Goal: Task Accomplishment & Management: Manage account settings

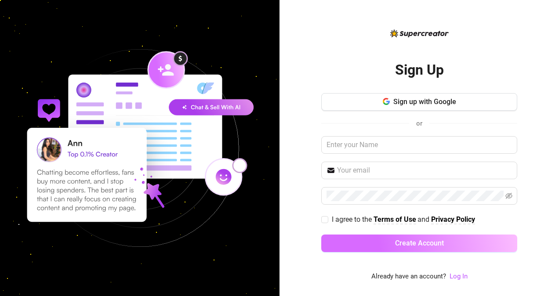
click at [444, 244] on button "Create Account" at bounding box center [419, 243] width 196 height 18
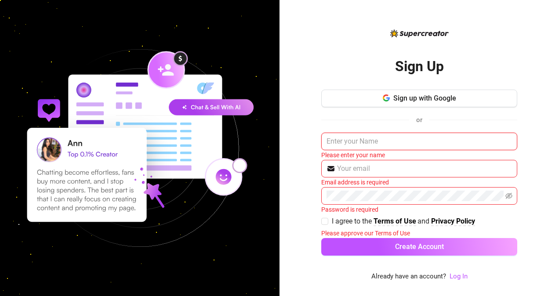
click at [455, 137] on input "text" at bounding box center [419, 142] width 196 height 18
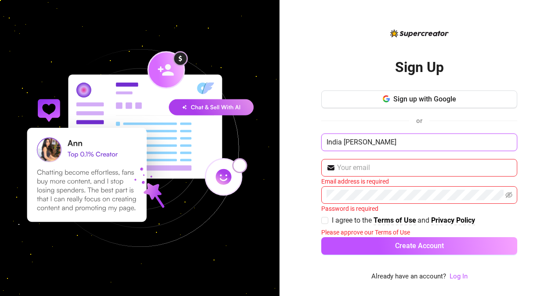
type input "India [PERSON_NAME]"
click at [418, 171] on input "text" at bounding box center [424, 167] width 175 height 11
type input "[EMAIL_ADDRESS][DOMAIN_NAME]"
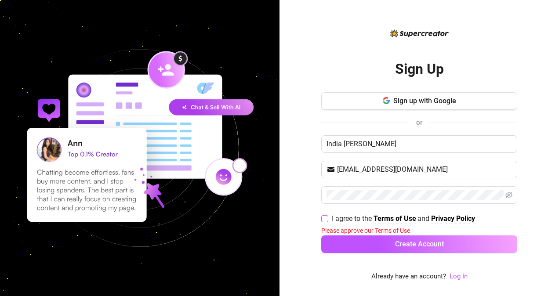
click at [328, 214] on span "I agree to the Terms of Use and Privacy Policy" at bounding box center [403, 218] width 150 height 11
click at [327, 215] on input "I agree to the Terms of Use and Privacy Policy" at bounding box center [324, 218] width 6 height 6
checkbox input "true"
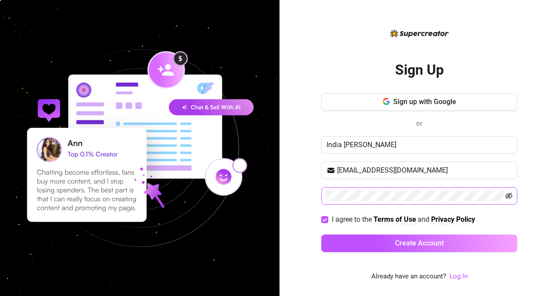
click at [507, 196] on icon "eye-invisible" at bounding box center [508, 196] width 7 height 6
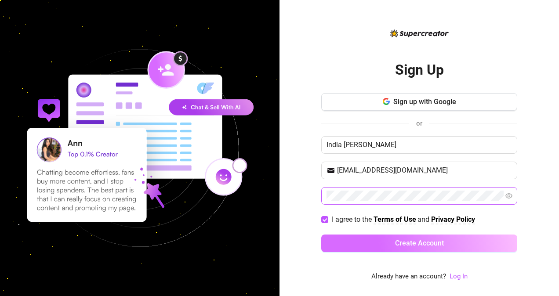
click at [429, 242] on span "Create Account" at bounding box center [419, 243] width 49 height 8
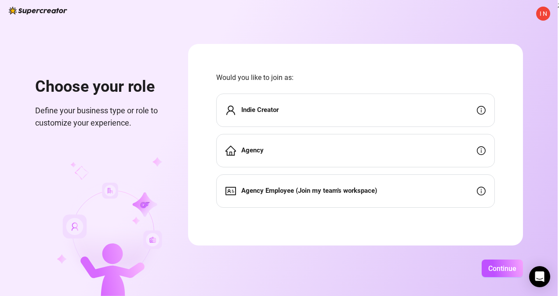
click at [272, 109] on strong "Indie Creator" at bounding box center [259, 110] width 37 height 8
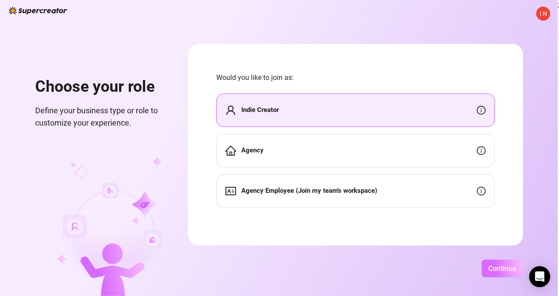
click at [502, 266] on span "Continue" at bounding box center [502, 268] width 28 height 8
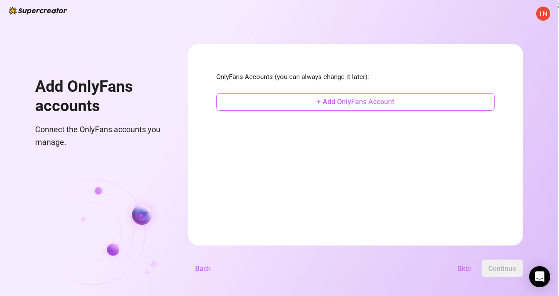
click at [348, 102] on span "+ Add OnlyFans Account" at bounding box center [355, 101] width 77 height 8
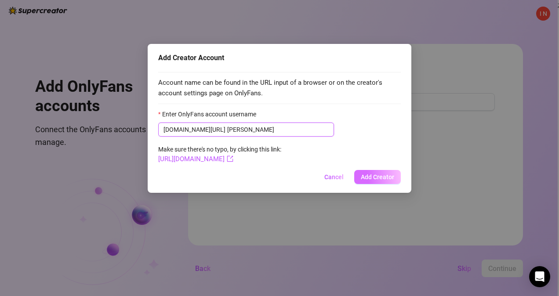
type input "[PERSON_NAME]"
click at [380, 175] on span "Add Creator" at bounding box center [377, 176] width 33 height 7
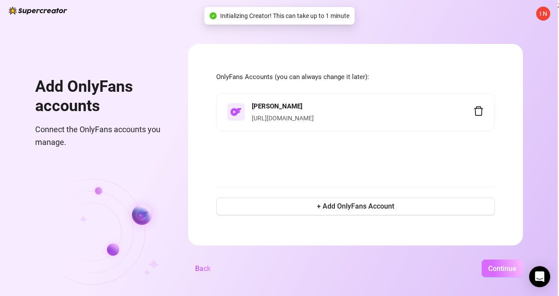
click at [501, 265] on span "Continue" at bounding box center [502, 268] width 28 height 8
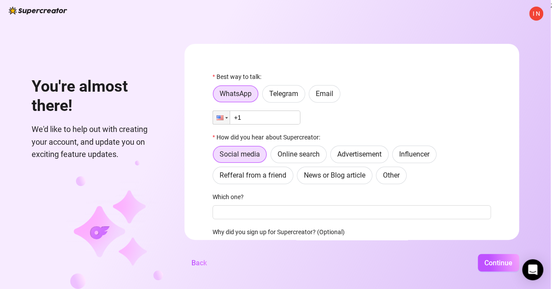
click at [264, 118] on input "+1" at bounding box center [257, 118] width 88 height 14
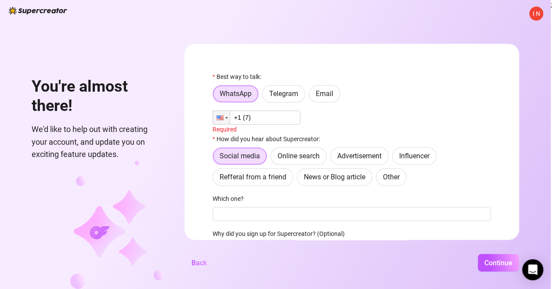
type input "+1"
click at [332, 93] on span "Email" at bounding box center [325, 94] width 18 height 8
click at [311, 96] on input "Email" at bounding box center [311, 96] width 0 height 0
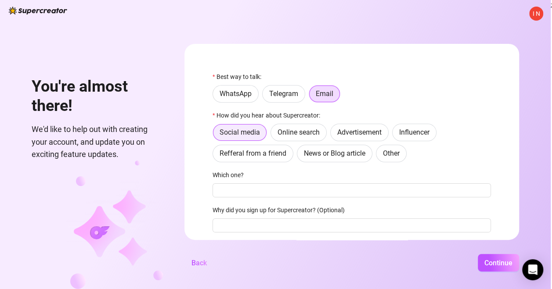
click at [250, 134] on span "Social media" at bounding box center [240, 132] width 40 height 8
click at [216, 135] on input "Social media" at bounding box center [216, 135] width 0 height 0
click at [238, 190] on input "Which one?" at bounding box center [352, 191] width 278 height 14
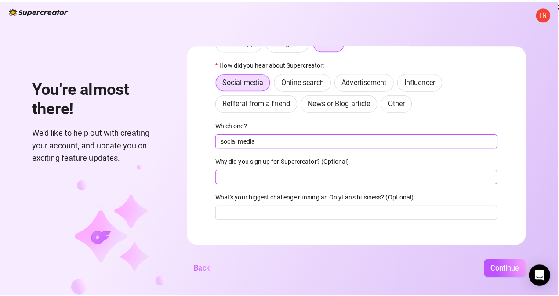
scroll to position [58, 0]
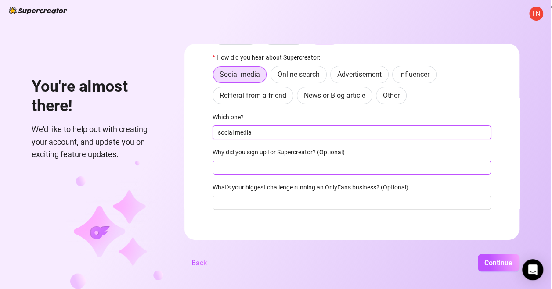
type input "social media"
click at [233, 167] on input "Why did you sign up for Supercreator? (Optional)" at bounding box center [352, 168] width 278 height 14
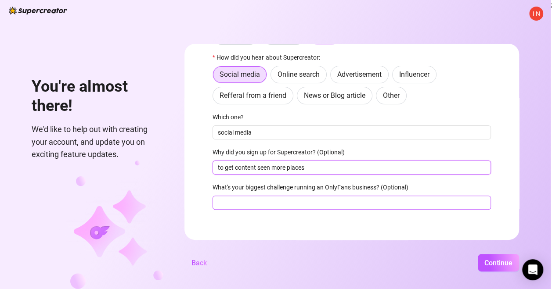
type input "to get content seen more places"
click at [254, 202] on input "What's your biggest challenge running an OnlyFans business? (Optional)" at bounding box center [352, 203] width 278 height 14
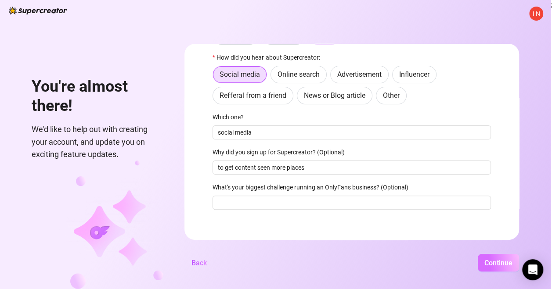
click at [490, 267] on span "Continue" at bounding box center [498, 263] width 28 height 8
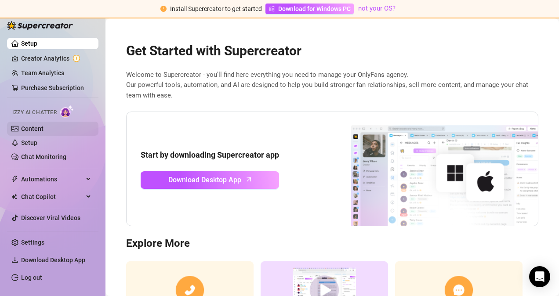
click at [43, 128] on link "Content" at bounding box center [32, 128] width 22 height 7
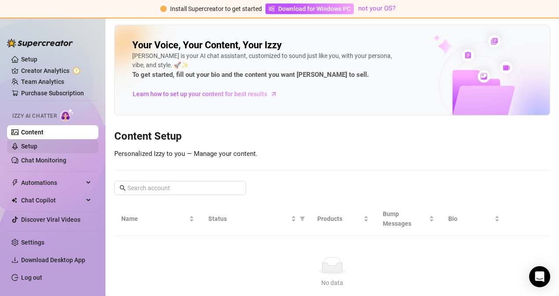
click at [32, 147] on link "Setup" at bounding box center [29, 146] width 16 height 7
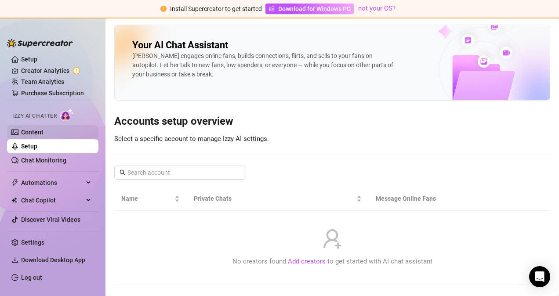
click at [31, 133] on link "Content" at bounding box center [32, 132] width 22 height 7
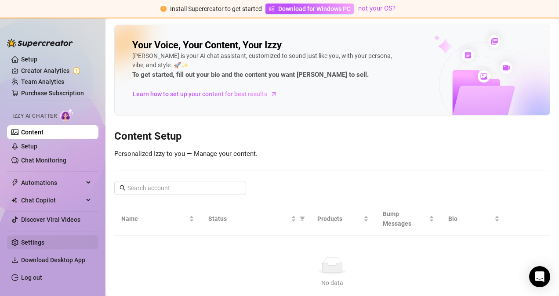
click at [44, 242] on link "Settings" at bounding box center [32, 242] width 23 height 7
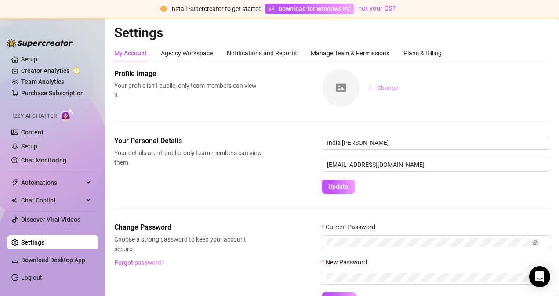
click at [383, 93] on button "Change" at bounding box center [382, 88] width 45 height 14
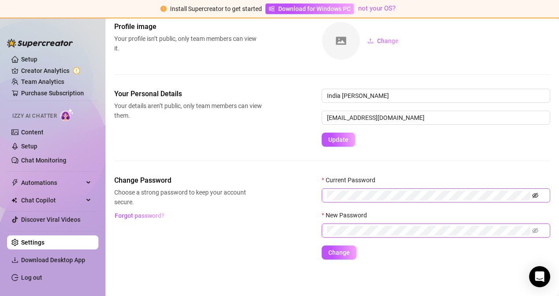
click at [536, 197] on icon "eye-invisible" at bounding box center [535, 195] width 6 height 6
click at [342, 250] on span "Change" at bounding box center [339, 252] width 22 height 7
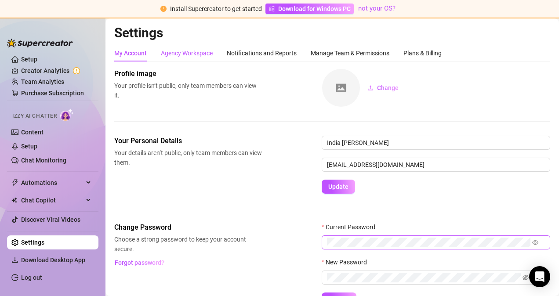
click at [202, 54] on div "Agency Workspace" at bounding box center [187, 53] width 52 height 10
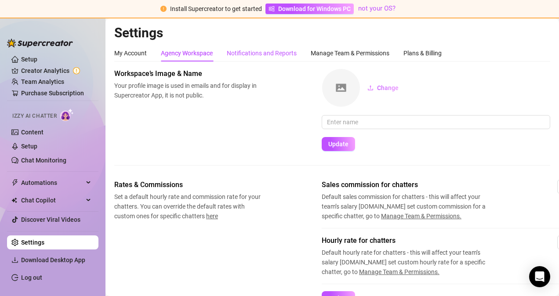
click at [278, 54] on div "Notifications and Reports" at bounding box center [262, 53] width 70 height 10
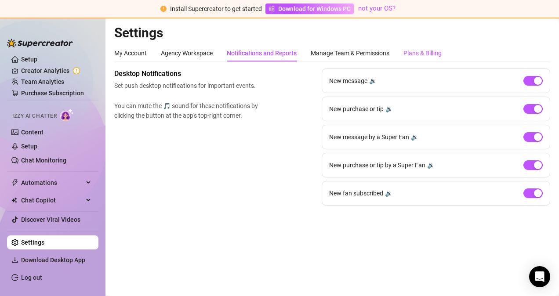
click at [428, 54] on div "Plans & Billing" at bounding box center [422, 53] width 38 height 10
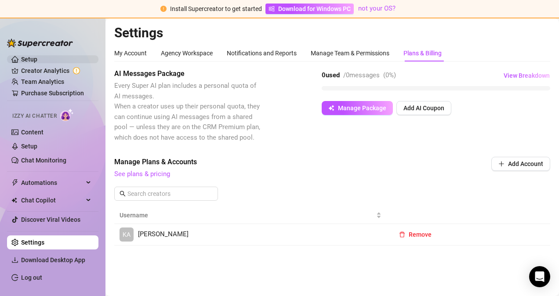
click at [28, 62] on link "Setup" at bounding box center [29, 59] width 16 height 7
